Goal: Task Accomplishment & Management: Manage account settings

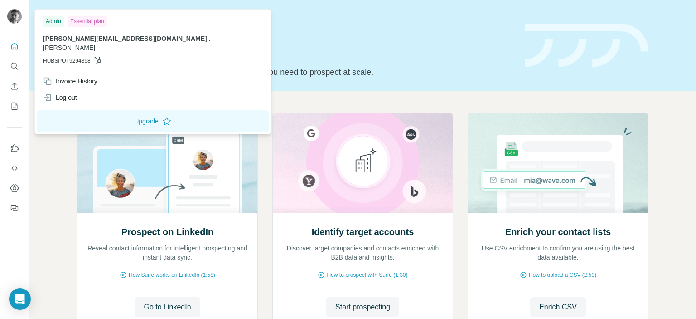
click at [15, 18] on img at bounding box center [14, 16] width 15 height 15
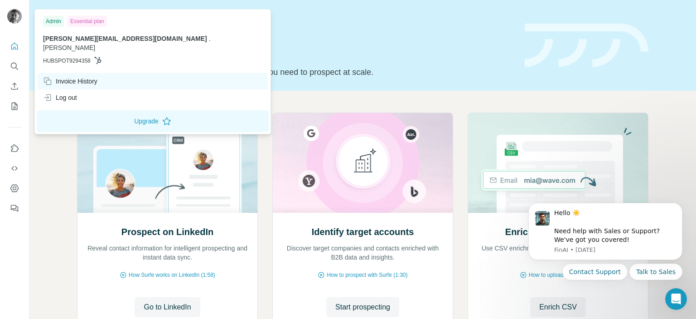
click at [68, 77] on div "Invoice History" at bounding box center [70, 81] width 54 height 9
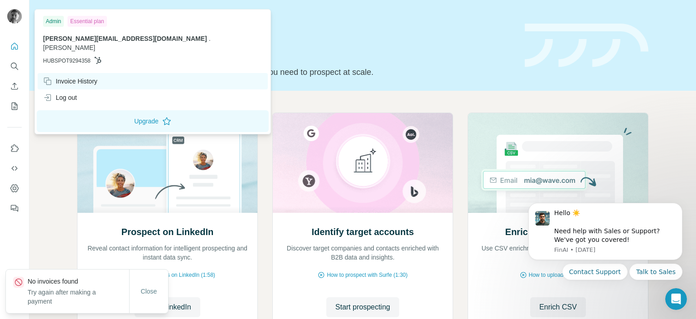
click at [68, 77] on div "Invoice History" at bounding box center [70, 81] width 54 height 9
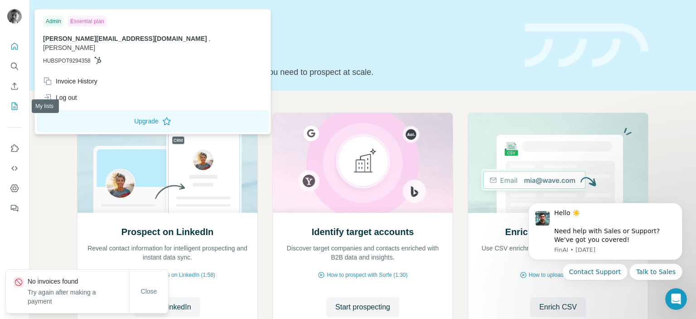
click at [14, 106] on icon "My lists" at bounding box center [14, 106] width 9 height 9
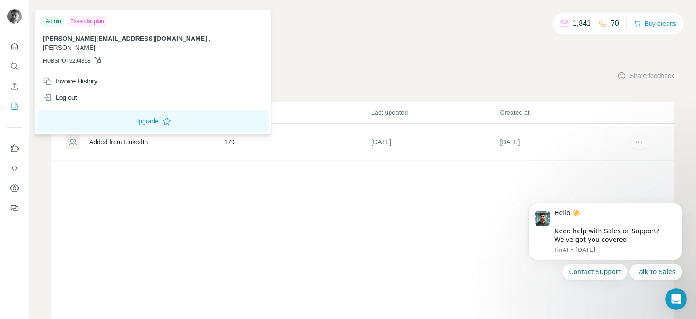
click at [16, 16] on img at bounding box center [14, 16] width 15 height 15
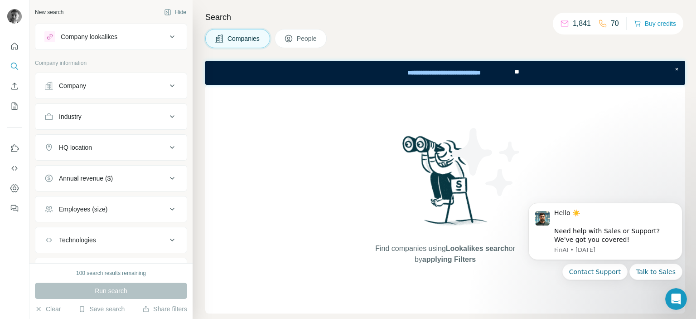
click at [80, 39] on div "Company lookalikes" at bounding box center [89, 36] width 57 height 9
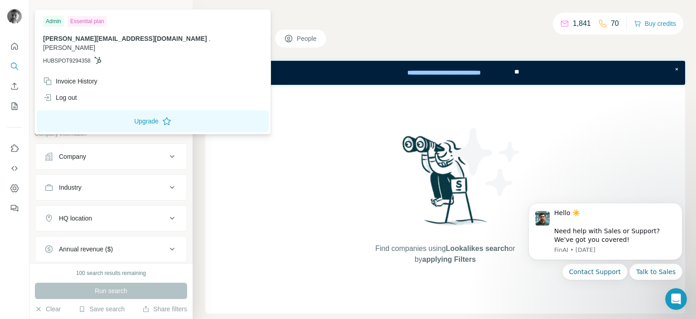
click at [15, 14] on img at bounding box center [14, 16] width 15 height 15
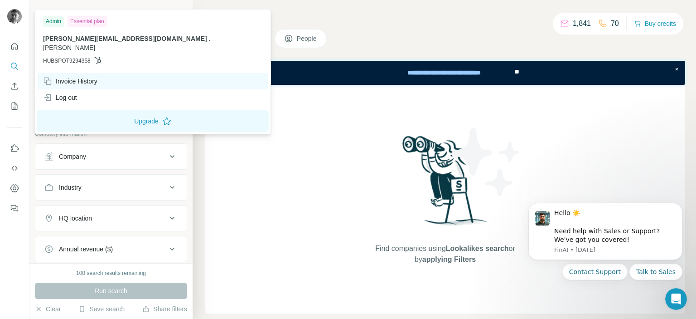
click at [67, 77] on div "Invoice History" at bounding box center [70, 81] width 54 height 9
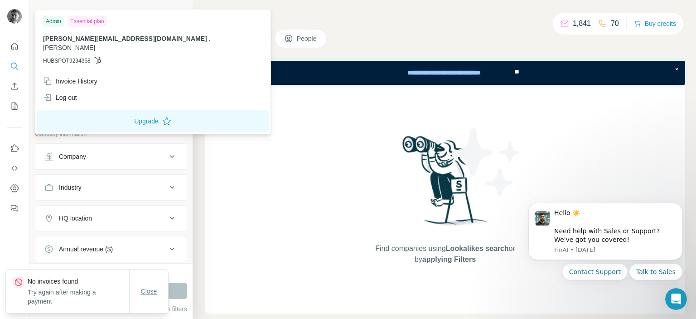
click at [151, 288] on span "Close" at bounding box center [149, 291] width 16 height 9
